Goal: Task Accomplishment & Management: Use online tool/utility

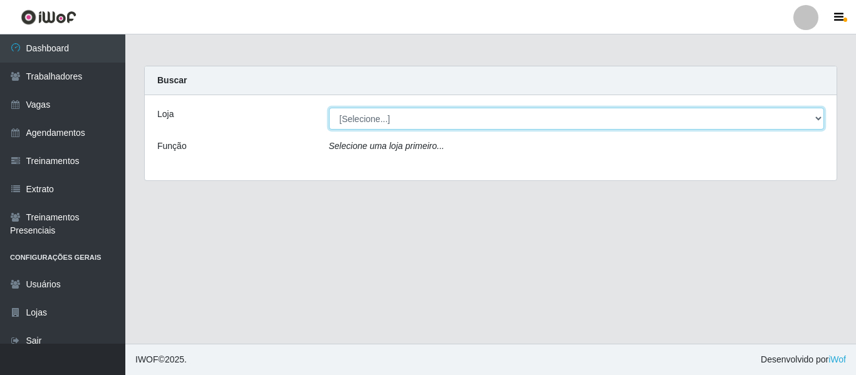
click at [392, 117] on select "[Selecione...] Mister Burg" at bounding box center [576, 119] width 495 height 22
select select "535"
click at [329, 108] on select "[Selecione...] Mister Burg" at bounding box center [576, 119] width 495 height 22
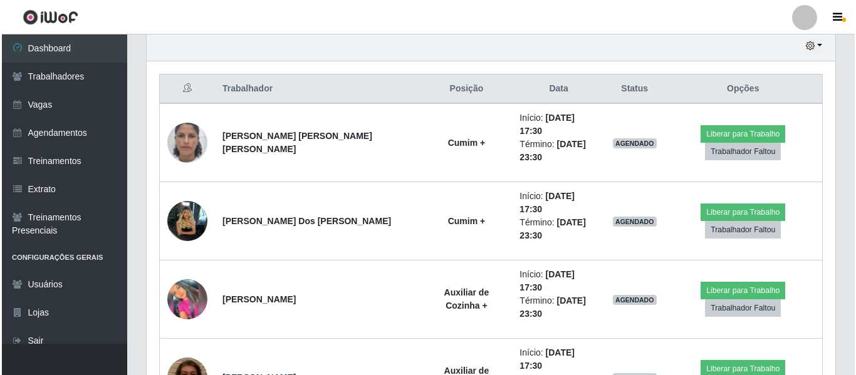
scroll to position [449, 0]
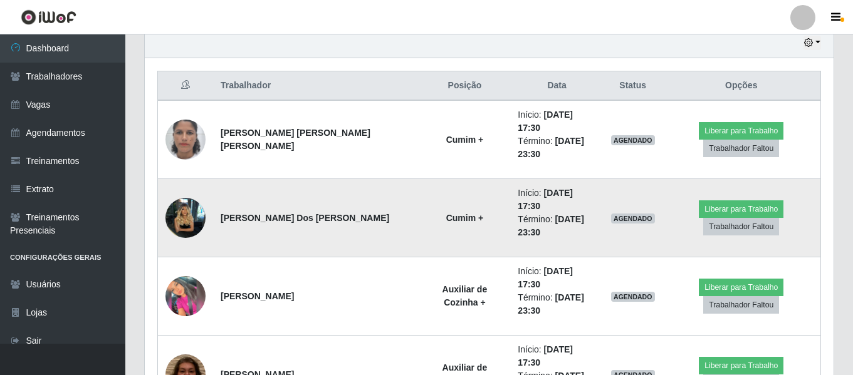
click at [181, 182] on img at bounding box center [185, 217] width 40 height 71
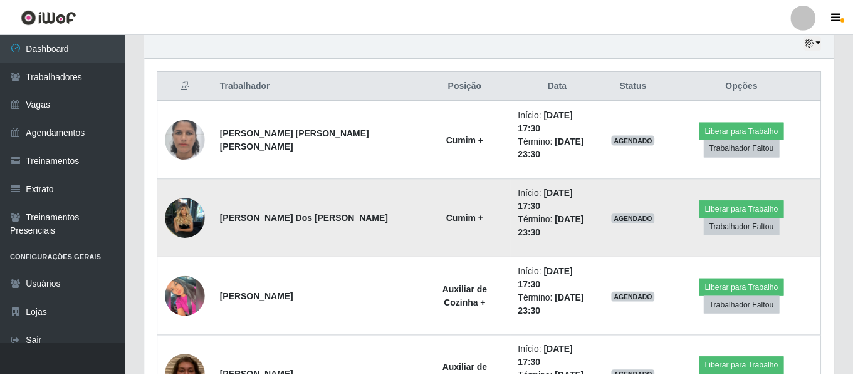
scroll to position [260, 682]
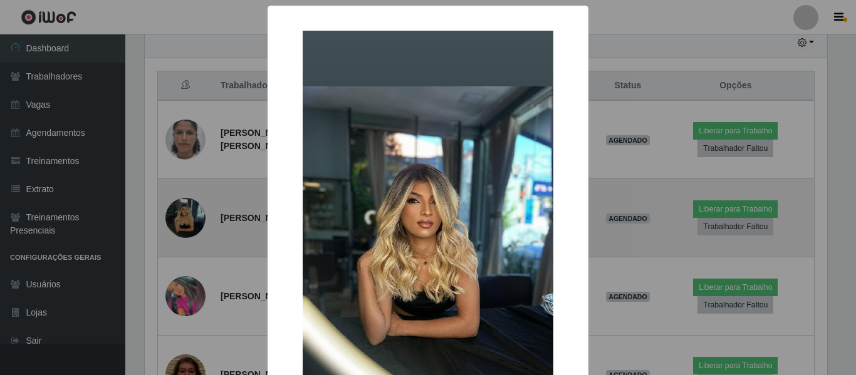
click at [181, 177] on div "× OK Cancel" at bounding box center [428, 187] width 856 height 375
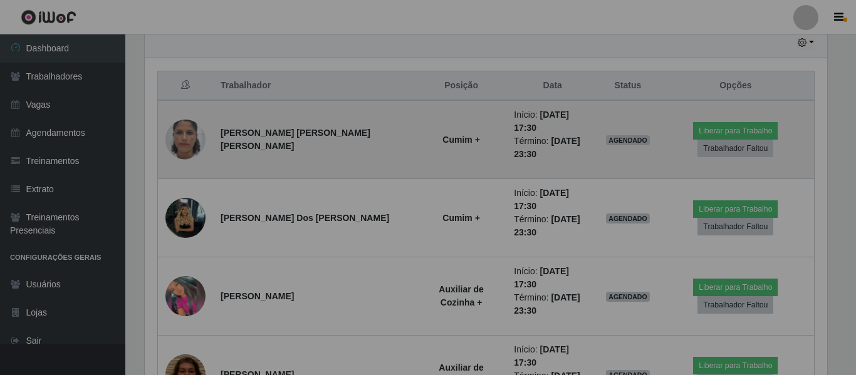
scroll to position [260, 688]
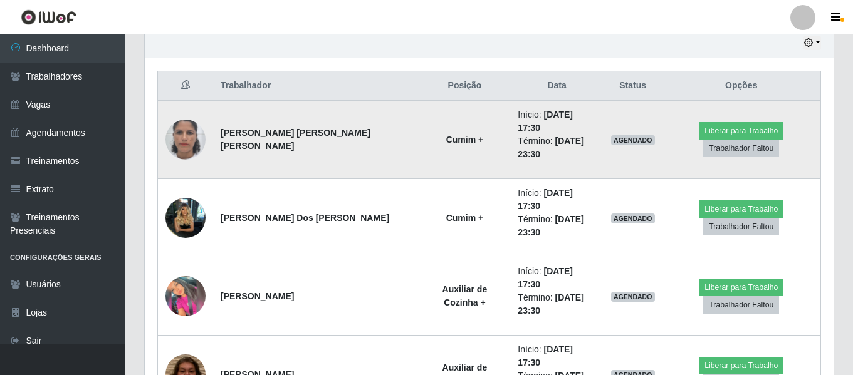
click at [188, 125] on img at bounding box center [185, 139] width 40 height 71
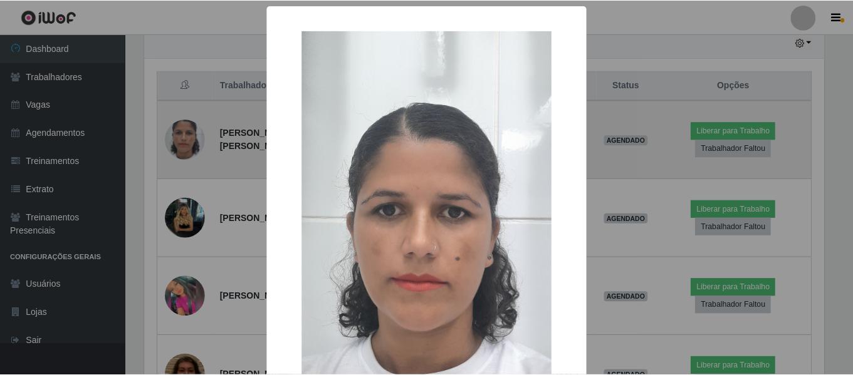
scroll to position [260, 682]
click at [188, 125] on div "× OK Cancel" at bounding box center [428, 187] width 856 height 375
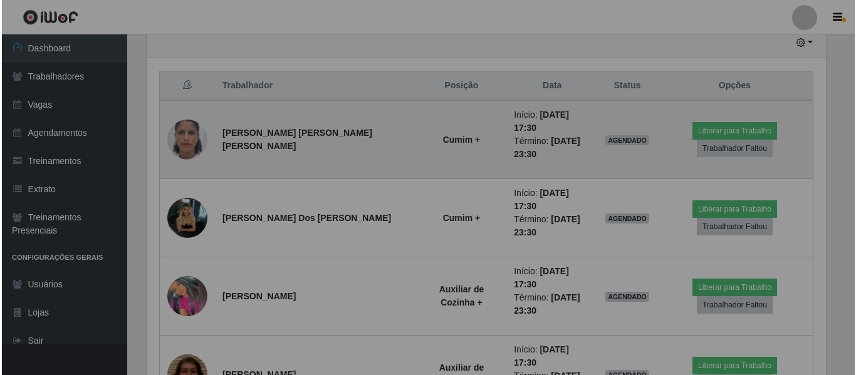
scroll to position [260, 688]
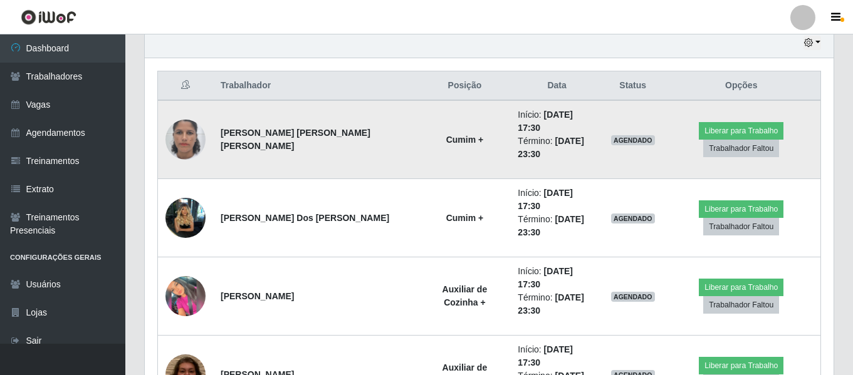
click at [188, 125] on img at bounding box center [185, 139] width 40 height 71
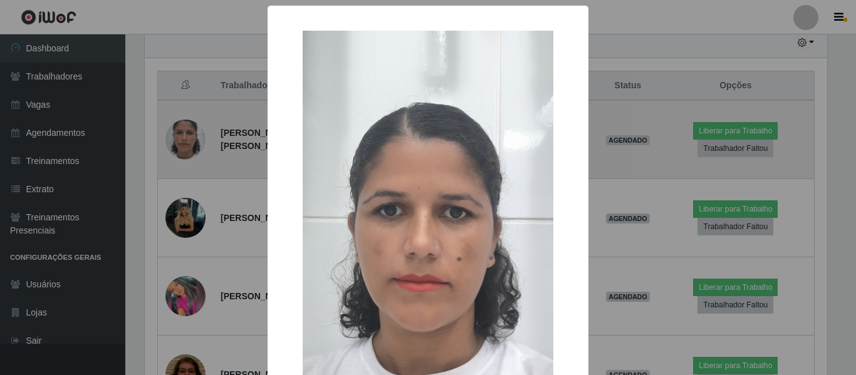
click at [188, 125] on div "× OK Cancel" at bounding box center [428, 187] width 856 height 375
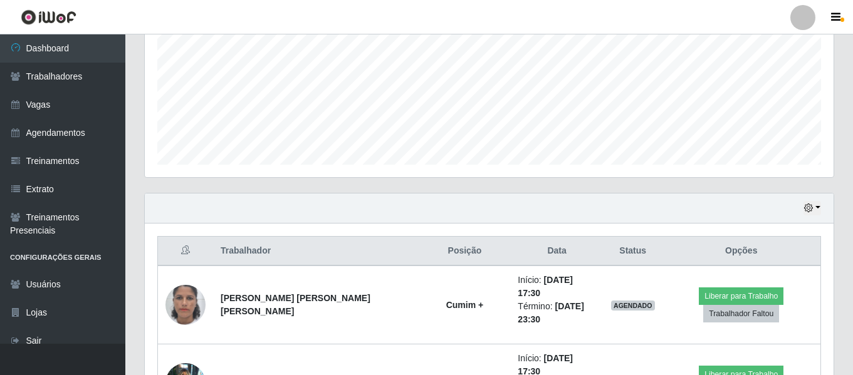
scroll to position [239, 0]
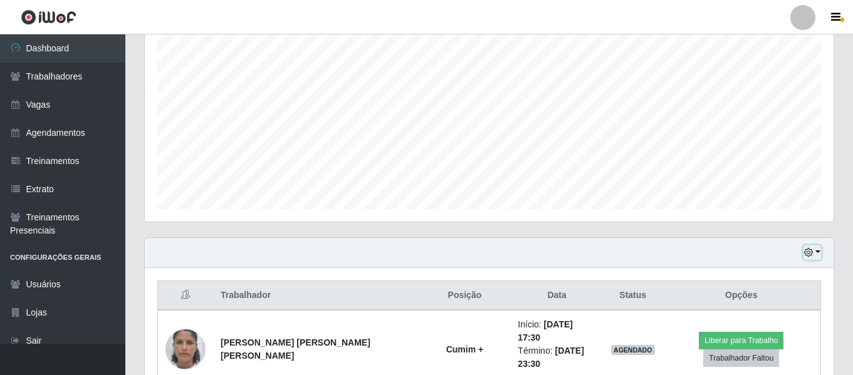
click at [814, 247] on button "button" at bounding box center [812, 253] width 18 height 14
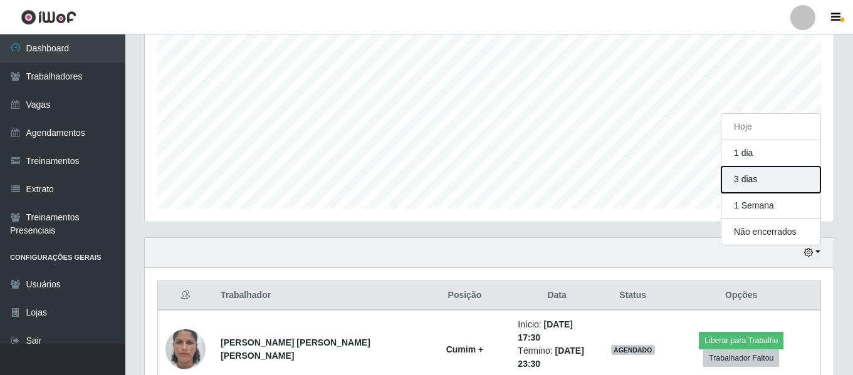
click at [775, 176] on button "3 dias" at bounding box center [770, 180] width 99 height 26
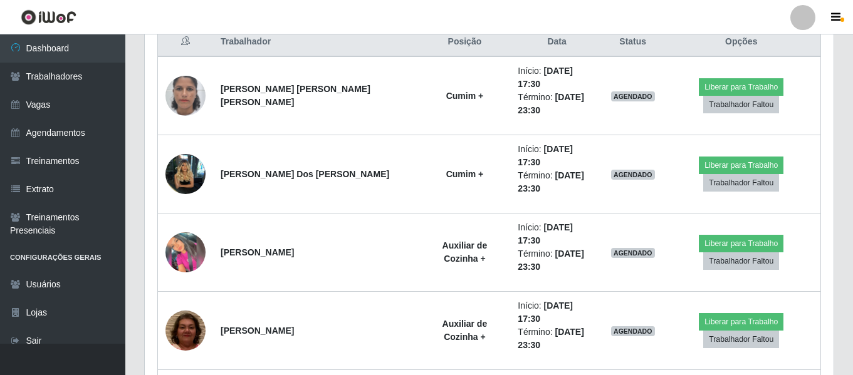
scroll to position [357, 0]
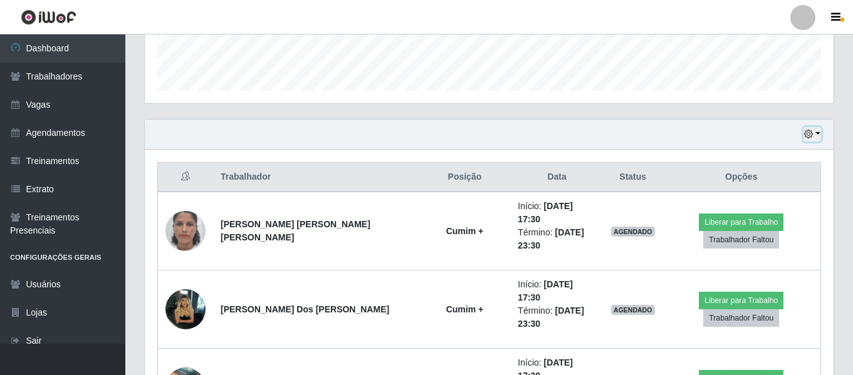
click at [810, 135] on icon "button" at bounding box center [808, 134] width 9 height 9
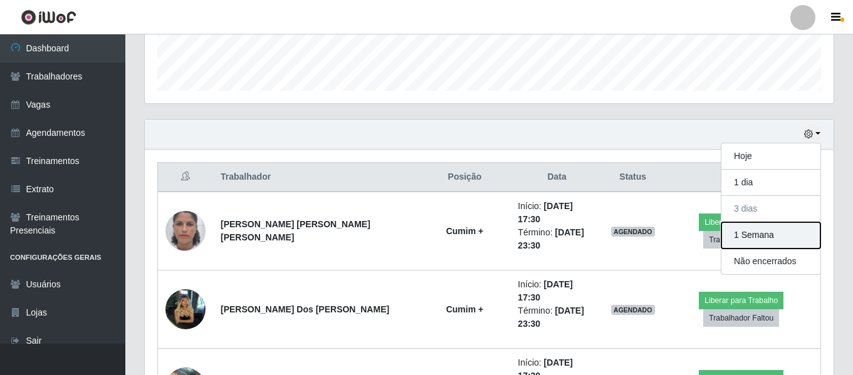
click at [784, 241] on button "1 Semana" at bounding box center [770, 235] width 99 height 26
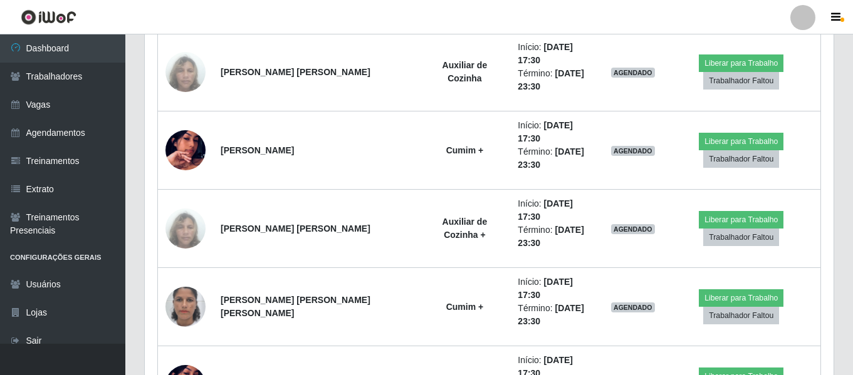
scroll to position [1276, 0]
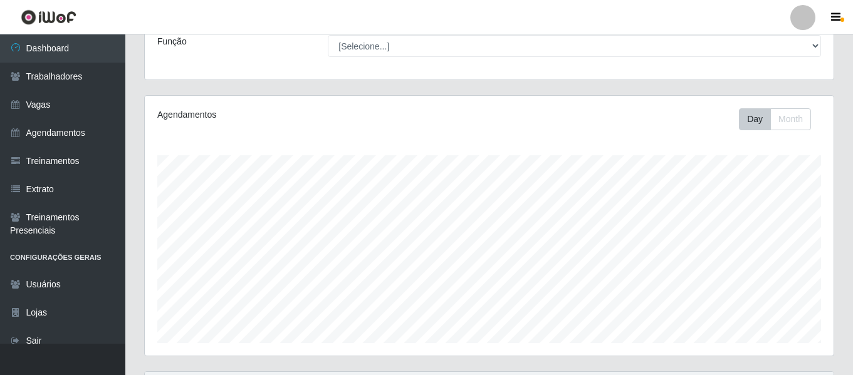
scroll to position [0, 0]
